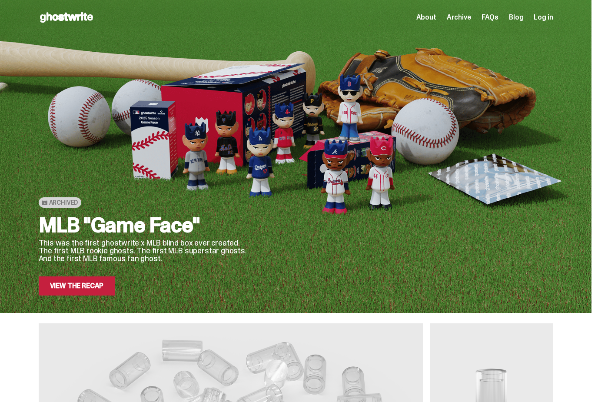
click at [553, 16] on span "Log in" at bounding box center [543, 17] width 19 height 7
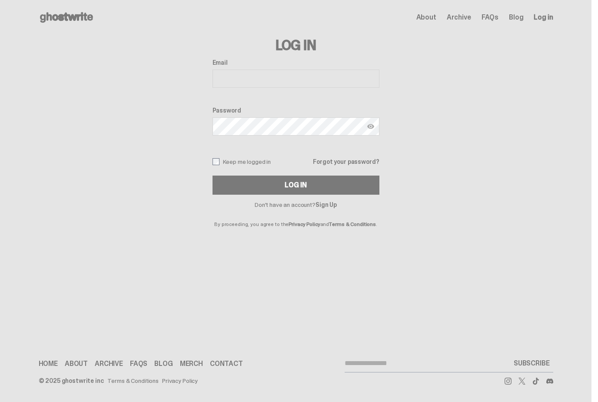
click at [350, 76] on input "Email" at bounding box center [296, 79] width 167 height 18
click at [332, 206] on link "Sign Up" at bounding box center [326, 205] width 21 height 8
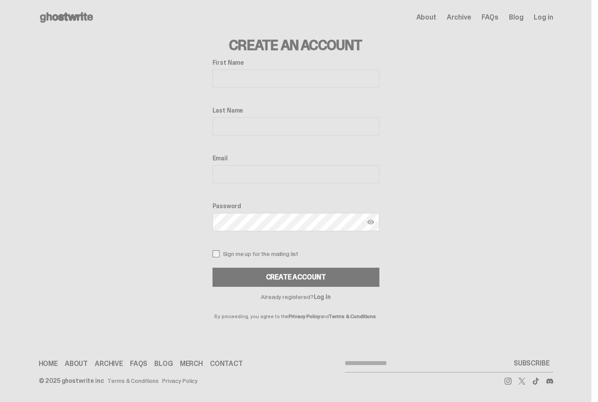
click at [360, 76] on input "First Name" at bounding box center [296, 79] width 167 height 18
type input "*******"
click at [374, 126] on input "Last Name" at bounding box center [296, 126] width 167 height 18
type input "******"
click at [325, 169] on input "Email" at bounding box center [296, 174] width 167 height 18
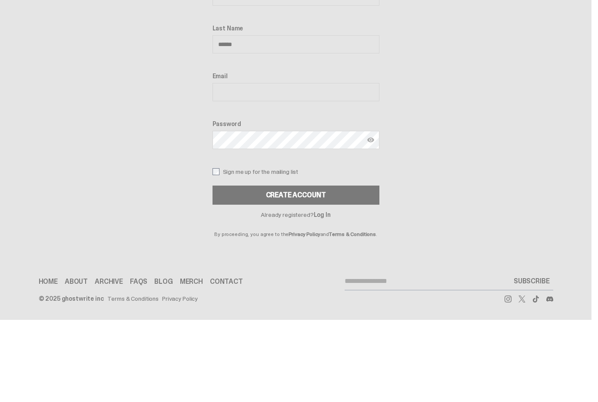
type input "**********"
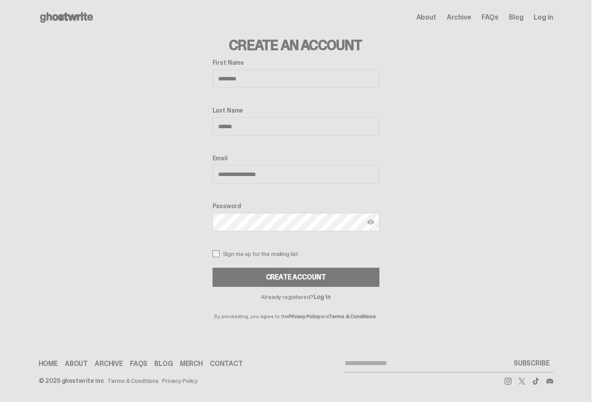
click at [374, 219] on img at bounding box center [370, 222] width 7 height 7
click at [436, 206] on div "**********" at bounding box center [296, 177] width 556 height 284
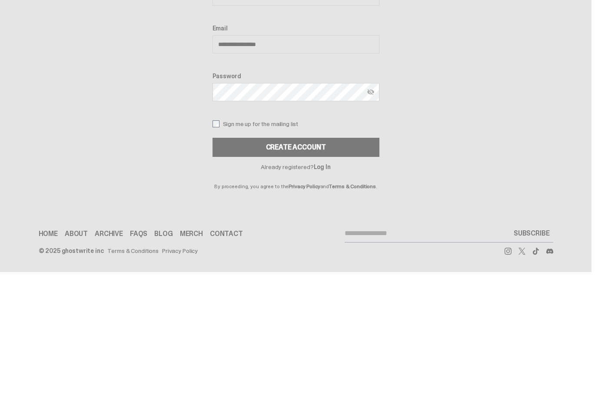
click at [318, 274] on div "Create Account" at bounding box center [296, 277] width 60 height 7
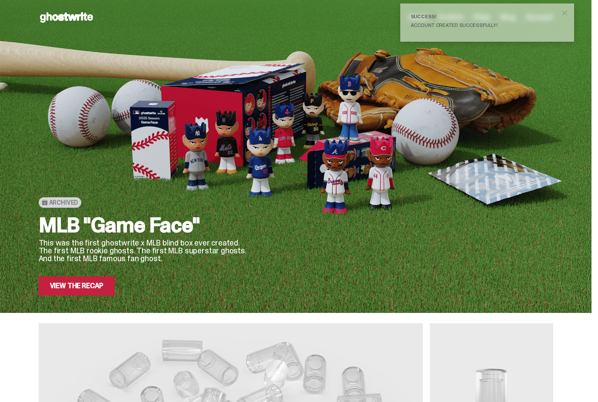
click at [568, 16] on span "close" at bounding box center [564, 13] width 9 height 9
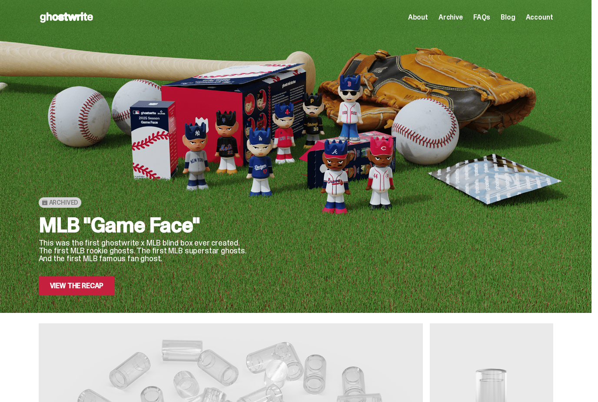
click at [547, 20] on span "Account" at bounding box center [539, 17] width 27 height 7
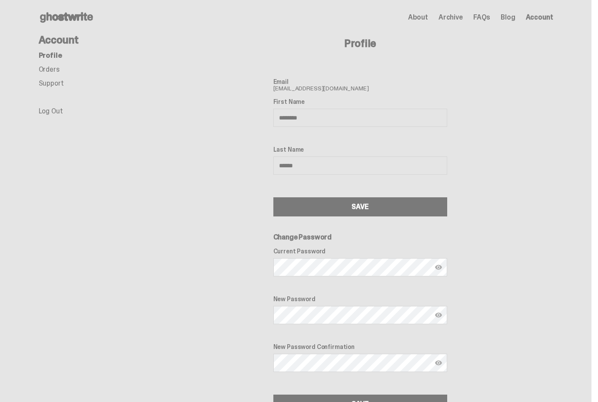
click at [47, 70] on link "Orders" at bounding box center [49, 69] width 21 height 9
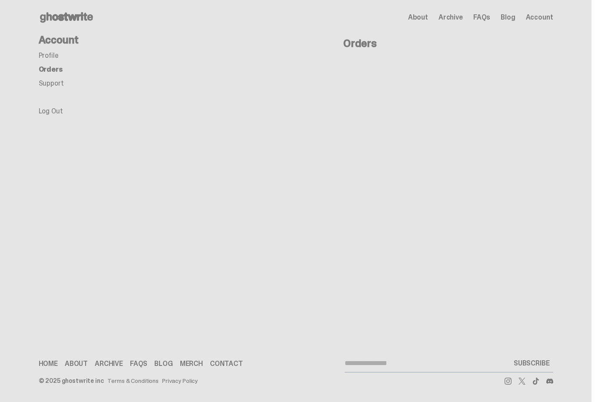
click at [58, 14] on icon at bounding box center [67, 17] width 56 height 14
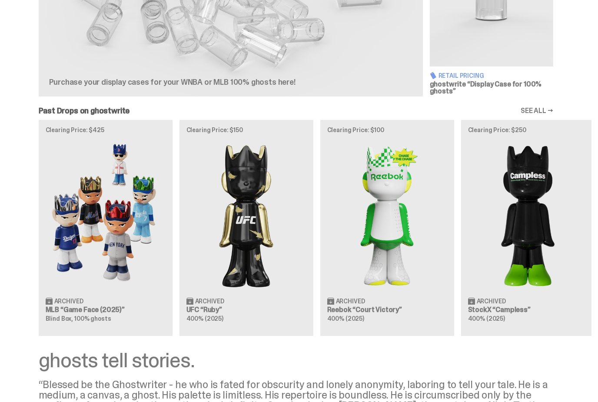
scroll to position [408, 0]
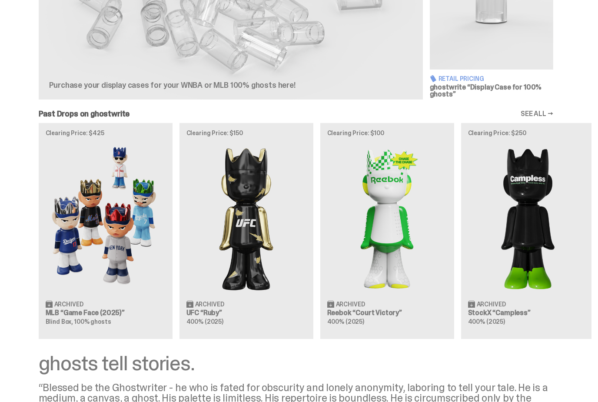
click at [80, 221] on img at bounding box center [106, 218] width 120 height 150
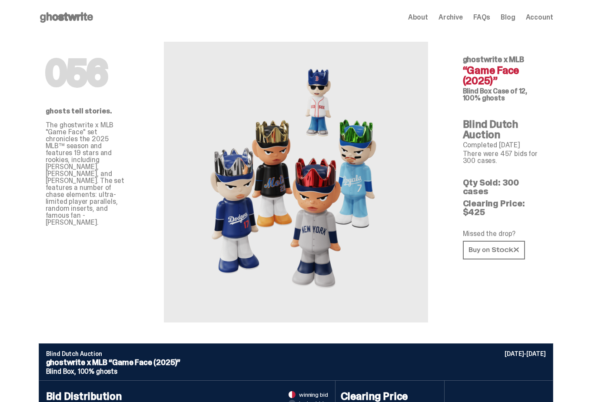
click at [506, 247] on icon at bounding box center [494, 250] width 50 height 7
click at [547, 18] on span "Account" at bounding box center [539, 17] width 27 height 7
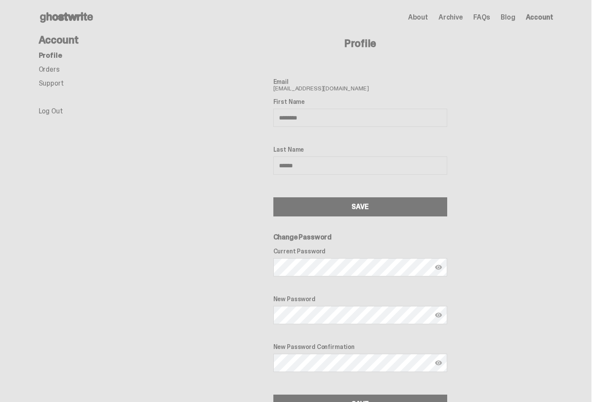
click at [62, 85] on link "Support" at bounding box center [51, 83] width 25 height 9
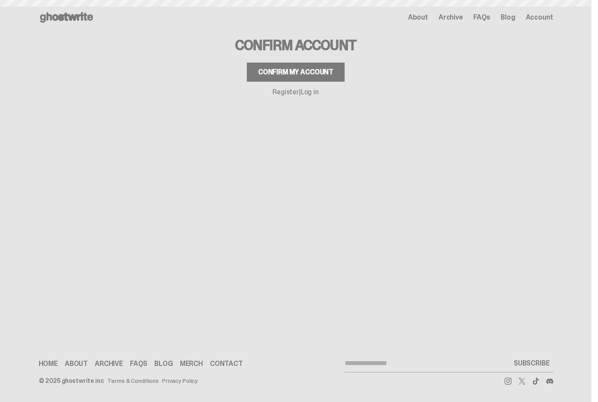
click at [341, 73] on button "Confirm my account" at bounding box center [296, 72] width 98 height 19
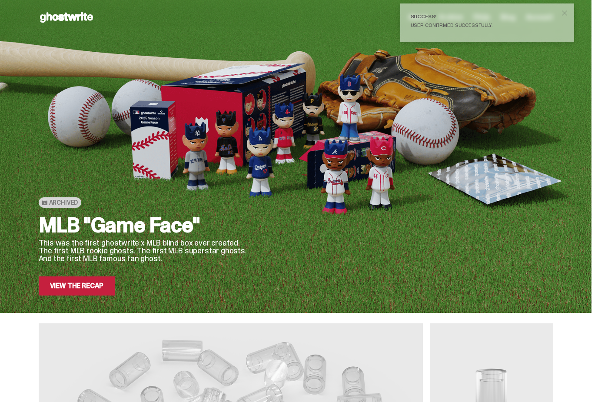
click at [573, 14] on button "close" at bounding box center [565, 13] width 16 height 16
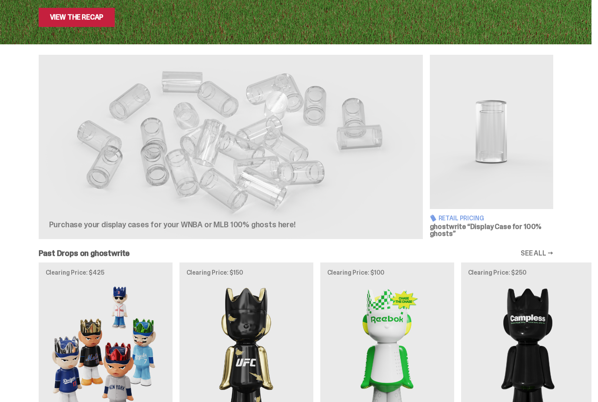
scroll to position [269, 0]
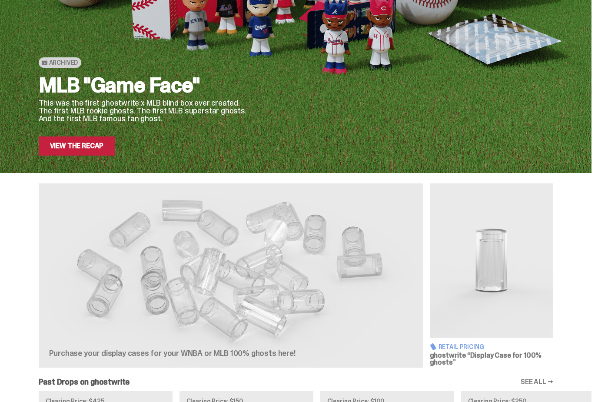
scroll to position [140, 0]
click at [62, 143] on link "View the Recap" at bounding box center [77, 145] width 77 height 19
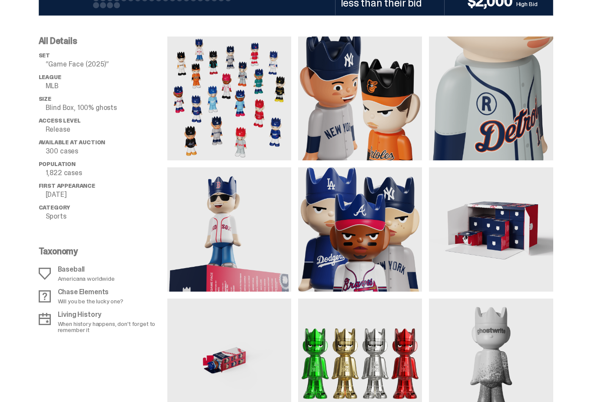
scroll to position [614, 0]
click at [504, 97] on img at bounding box center [491, 99] width 124 height 124
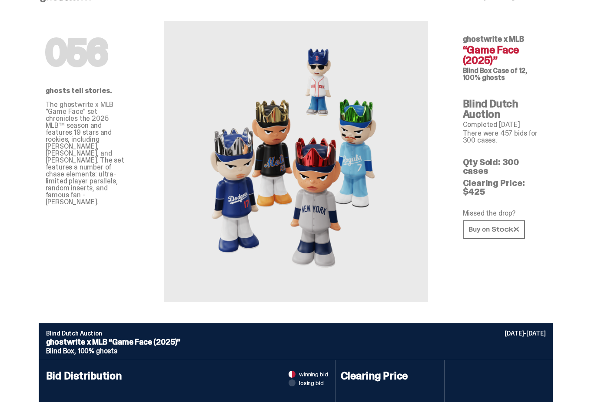
scroll to position [0, 0]
